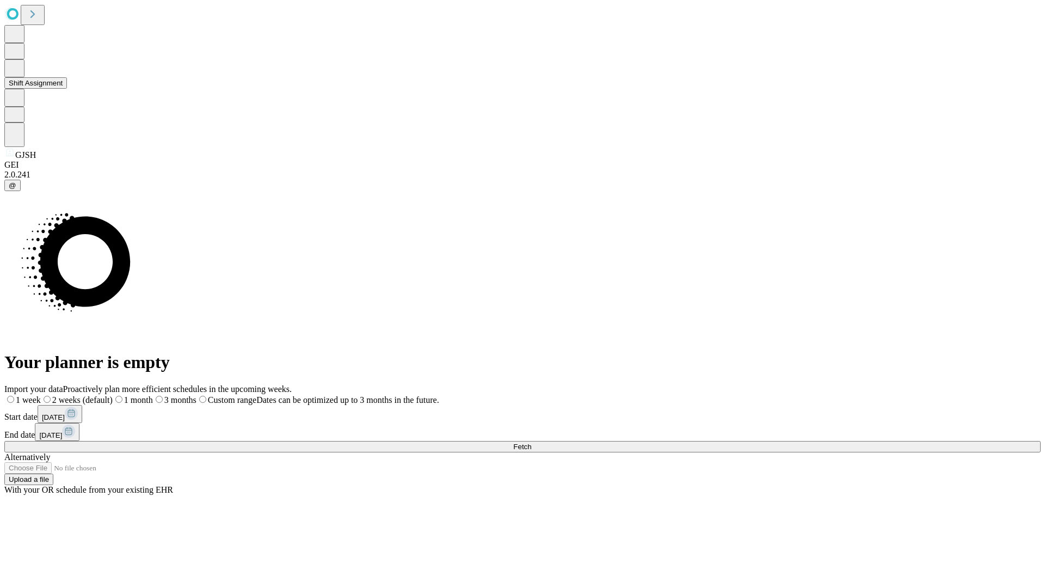
click at [67, 89] on button "Shift Assignment" at bounding box center [35, 82] width 63 height 11
